Goal: Task Accomplishment & Management: Use online tool/utility

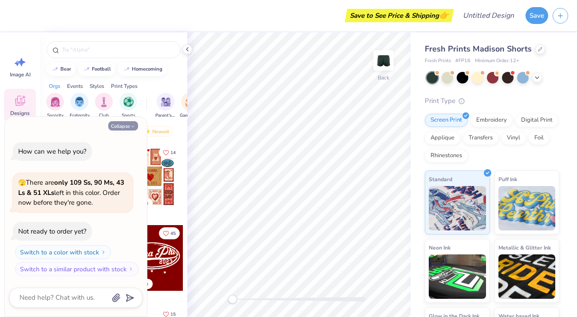
click at [123, 127] on button "Collapse" at bounding box center [123, 125] width 30 height 9
type textarea "x"
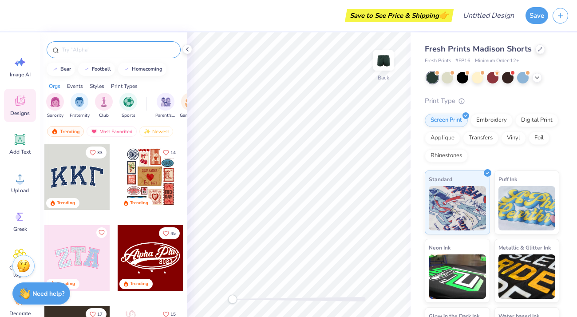
click at [99, 48] on input "text" at bounding box center [118, 49] width 114 height 9
type input "adp"
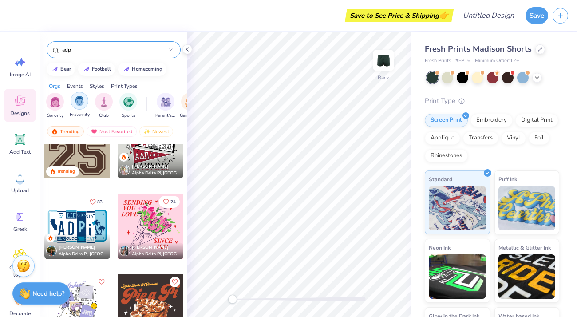
click at [71, 102] on div "filter for Fraternity" at bounding box center [80, 101] width 18 height 18
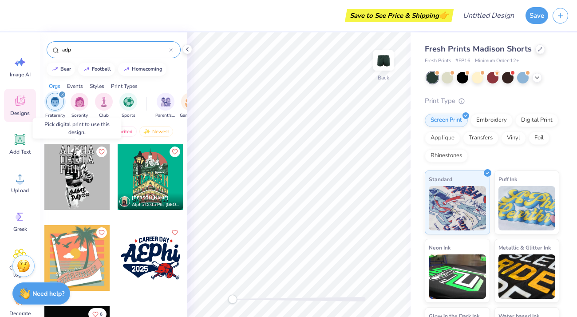
scroll to position [36, 0]
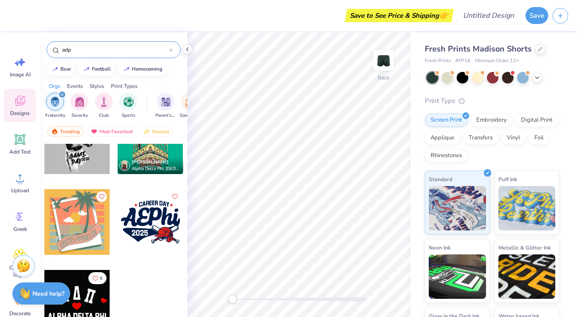
drag, startPoint x: 79, startPoint y: 296, endPoint x: 81, endPoint y: 303, distance: 6.8
click at [81, 303] on div at bounding box center [77, 303] width 66 height 66
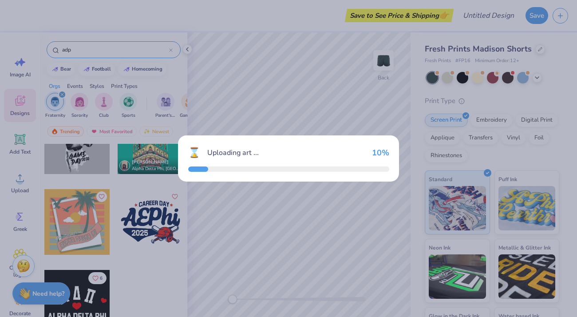
click at [81, 303] on div "⌛ Uploading art ... 10 %" at bounding box center [288, 158] width 577 height 317
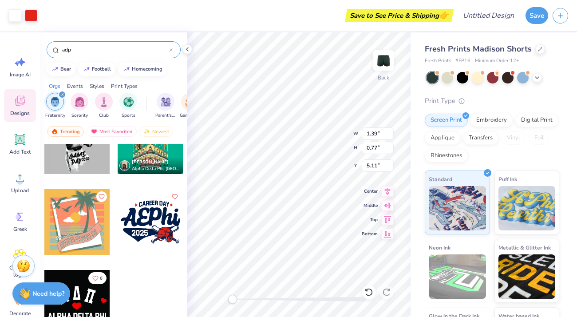
type input "1.60"
type input "0.89"
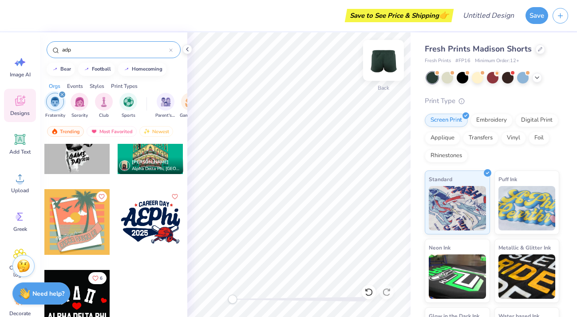
click at [385, 66] on img at bounding box center [384, 61] width 36 height 36
click at [20, 212] on icon at bounding box center [19, 216] width 13 height 13
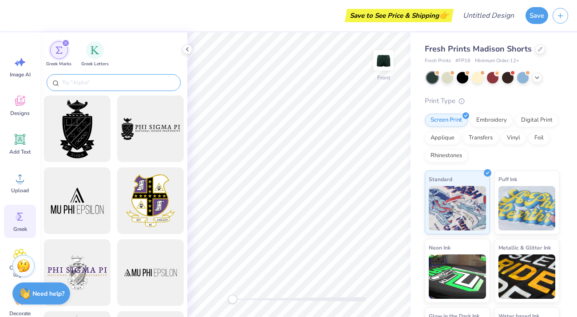
click at [101, 78] on input "text" at bounding box center [118, 82] width 114 height 9
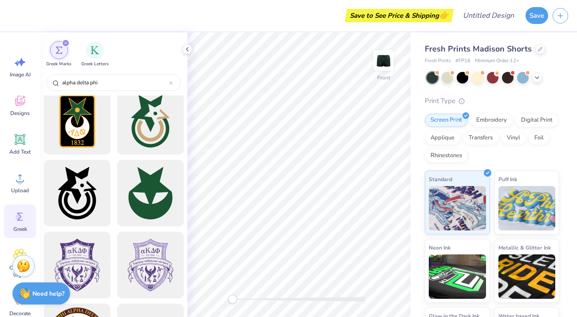
scroll to position [511, 0]
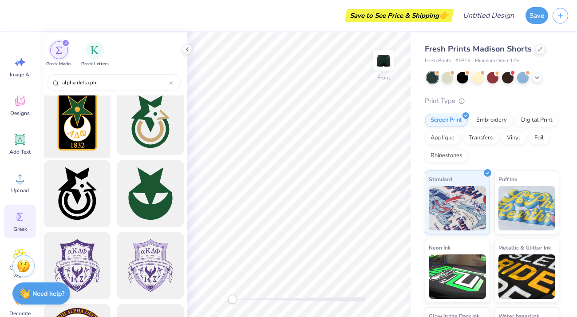
type input "alpha delta phi"
click at [72, 140] on div at bounding box center [76, 121] width 73 height 73
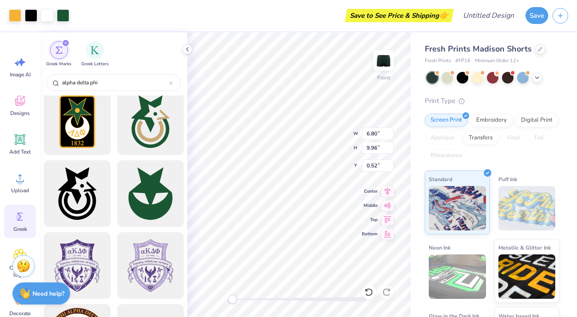
type input "2.19"
type input "3.20"
type input "7.28"
